Goal: Transaction & Acquisition: Purchase product/service

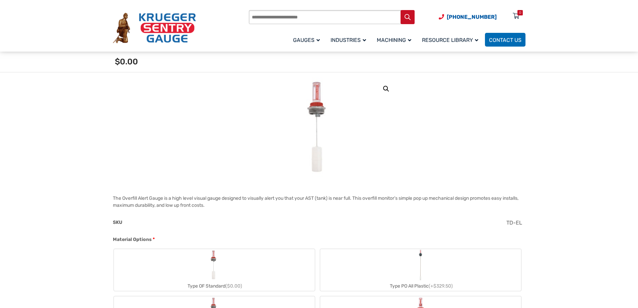
scroll to position [134, 0]
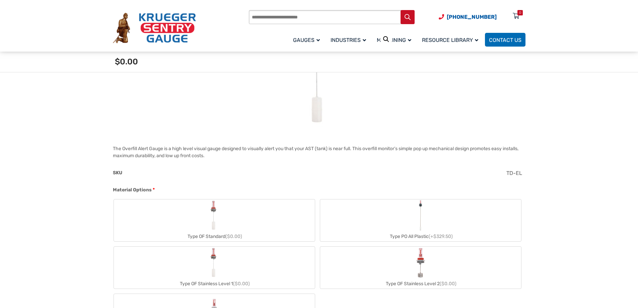
click at [219, 227] on img "Type OF Standard" at bounding box center [214, 215] width 15 height 32
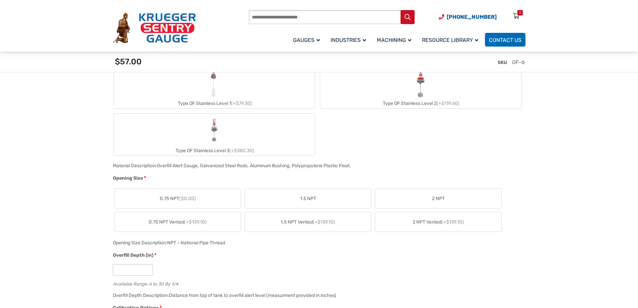
scroll to position [335, 0]
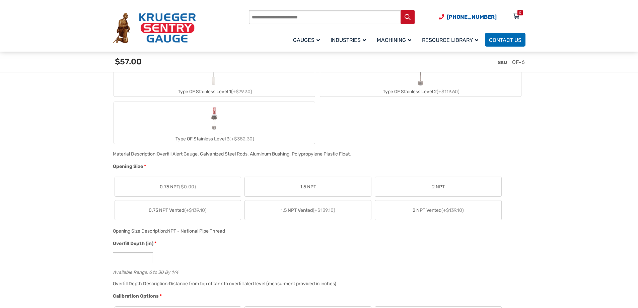
click at [187, 185] on span "($0.00)" at bounding box center [187, 187] width 17 height 6
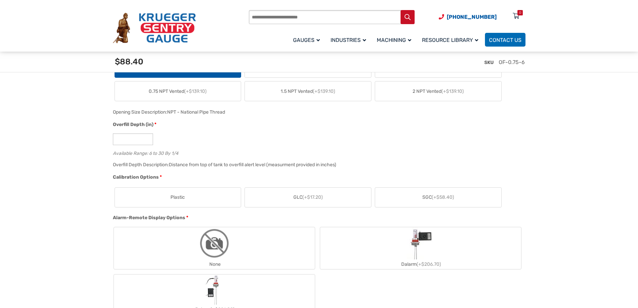
scroll to position [469, 0]
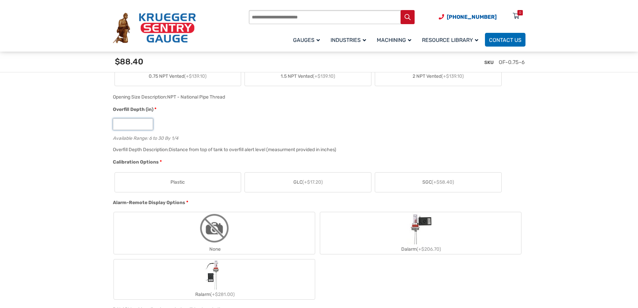
click at [147, 123] on input "*" at bounding box center [133, 124] width 40 height 12
type input "*"
click at [147, 123] on input "*" at bounding box center [133, 124] width 40 height 12
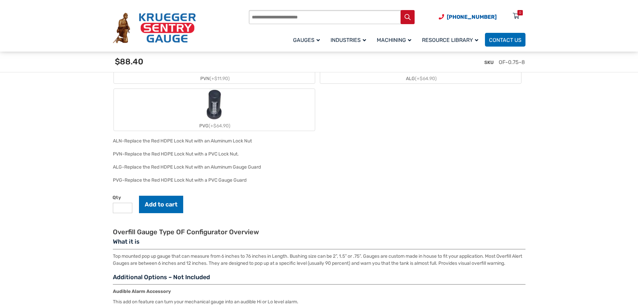
scroll to position [871, 0]
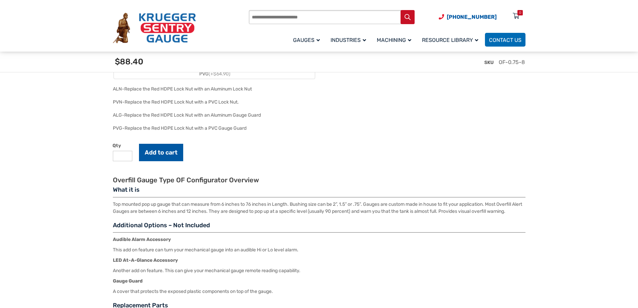
click at [163, 155] on button "Add to cart" at bounding box center [161, 152] width 44 height 17
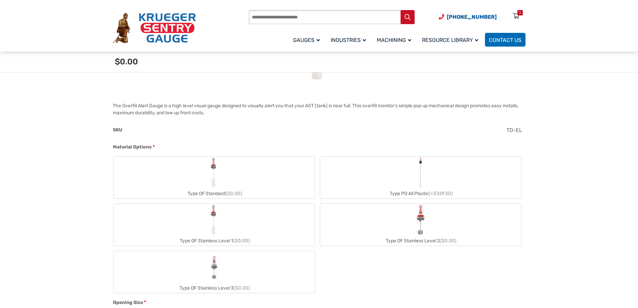
scroll to position [235, 0]
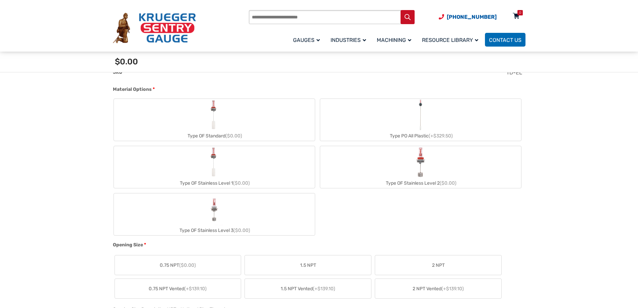
click at [518, 16] on icon at bounding box center [516, 16] width 7 height 11
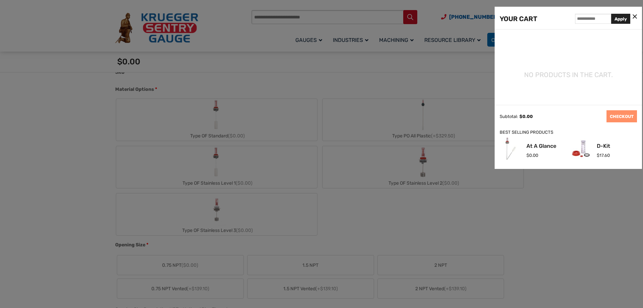
click at [438, 81] on div at bounding box center [321, 154] width 643 height 308
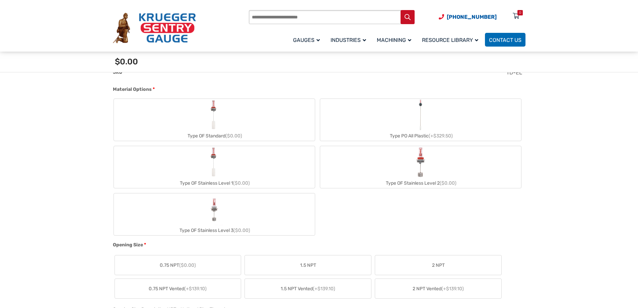
click at [220, 125] on img "Type OF Standard" at bounding box center [214, 115] width 15 height 32
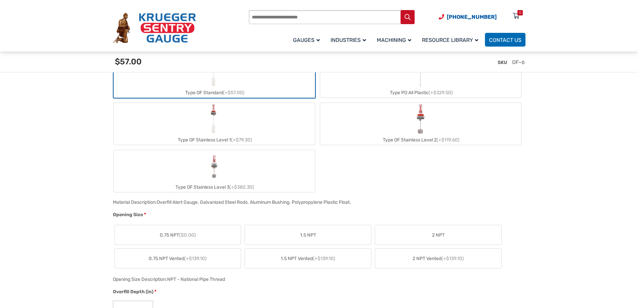
scroll to position [335, 0]
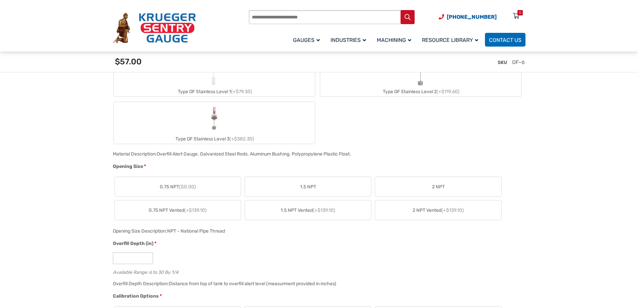
click at [179, 186] on span "0.75 NPT ($0.00)" at bounding box center [178, 186] width 36 height 7
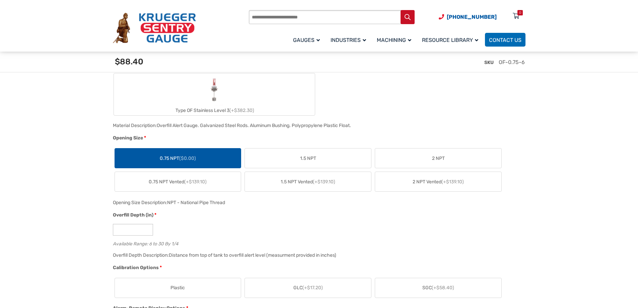
scroll to position [402, 0]
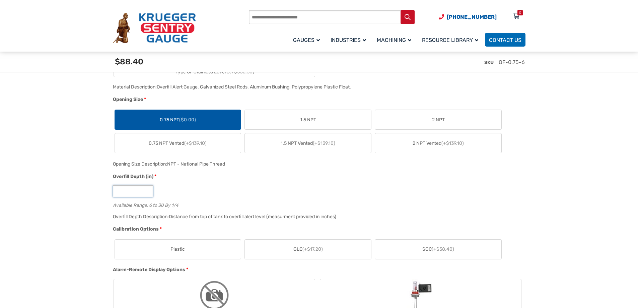
click at [147, 191] on input "*" at bounding box center [133, 191] width 40 height 12
type input "*"
click at [147, 191] on input "*" at bounding box center [133, 191] width 40 height 12
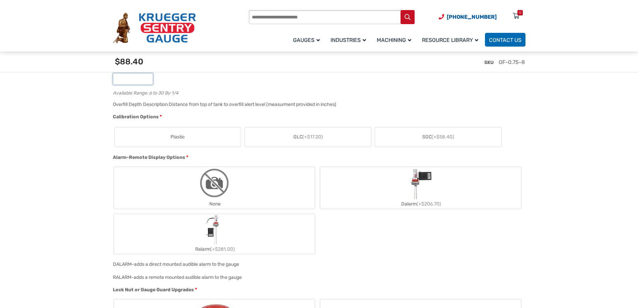
scroll to position [503, 0]
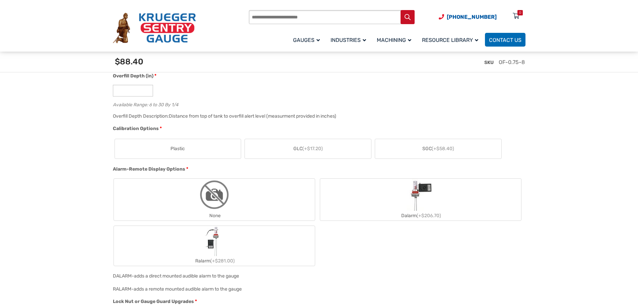
click at [319, 150] on span "(+$17.20)" at bounding box center [313, 149] width 20 height 6
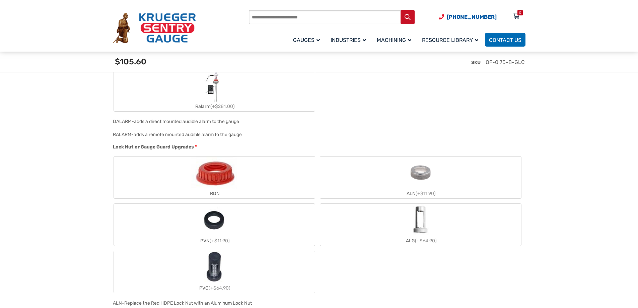
scroll to position [704, 0]
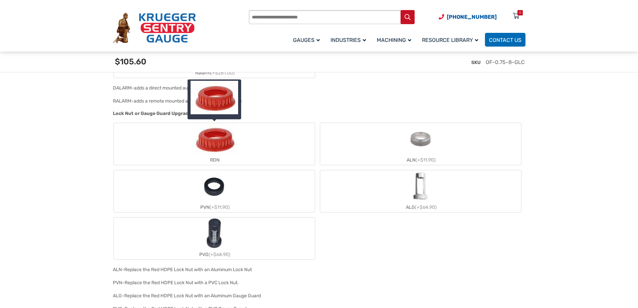
click at [220, 146] on img "RDN" at bounding box center [214, 139] width 46 height 32
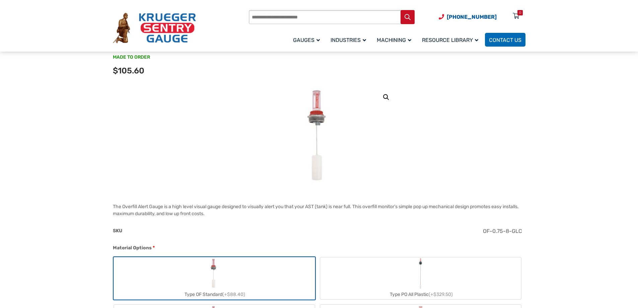
scroll to position [0, 0]
